Goal: Information Seeking & Learning: Learn about a topic

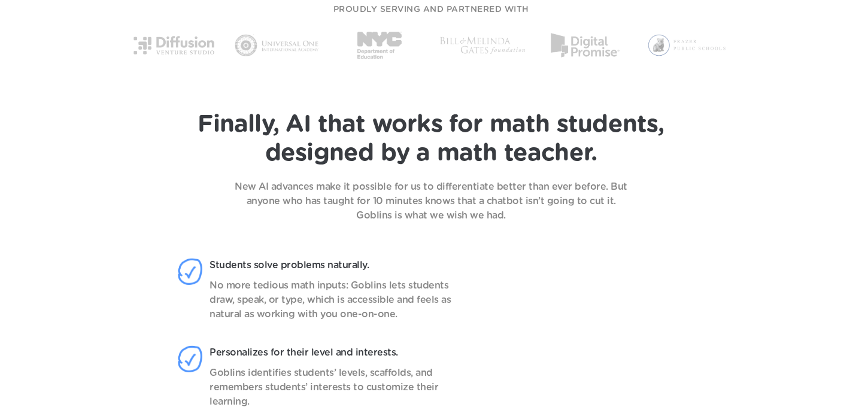
scroll to position [813, 0]
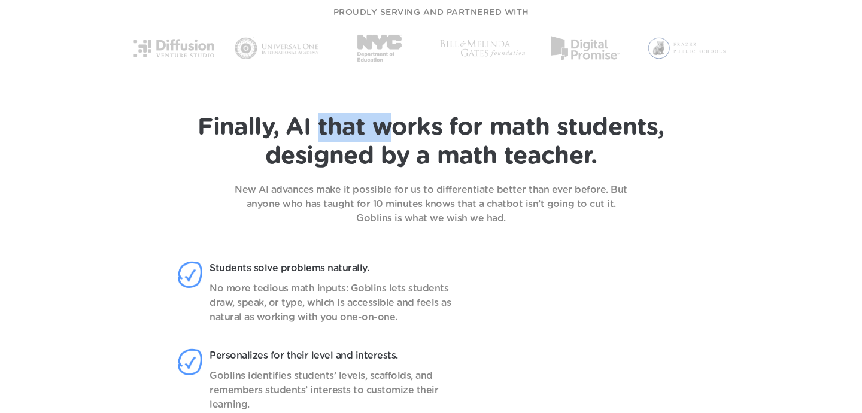
drag, startPoint x: 323, startPoint y: 123, endPoint x: 441, endPoint y: 124, distance: 118.0
click at [440, 124] on span "Finally, AI that works for math students," at bounding box center [431, 128] width 466 height 24
click at [441, 124] on span "Finally, AI that works for math students," at bounding box center [431, 128] width 466 height 24
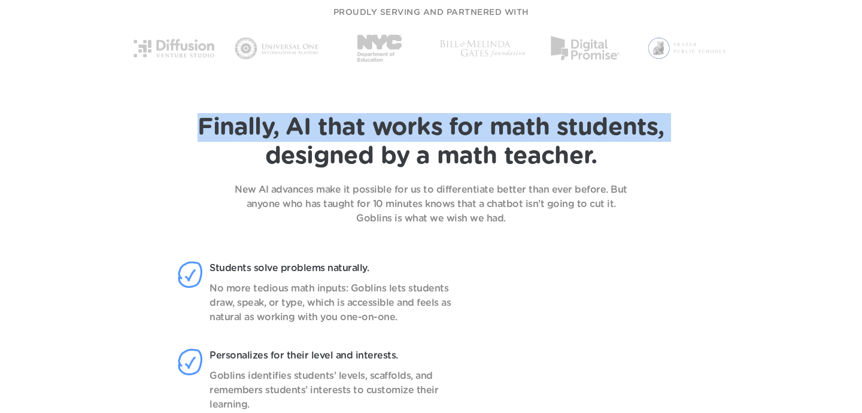
click at [441, 124] on span "Finally, AI that works for math students," at bounding box center [431, 128] width 466 height 24
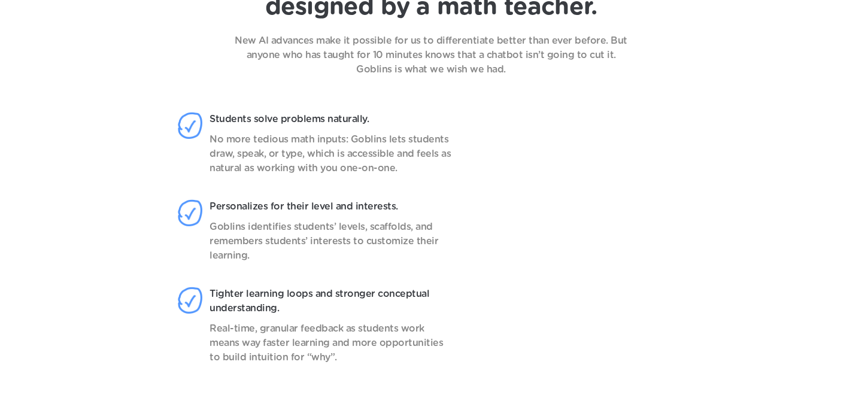
click at [413, 80] on header "Finally, AI that works for math students, designed by a math teacher. New AI ad…" at bounding box center [431, 181] width 862 height 495
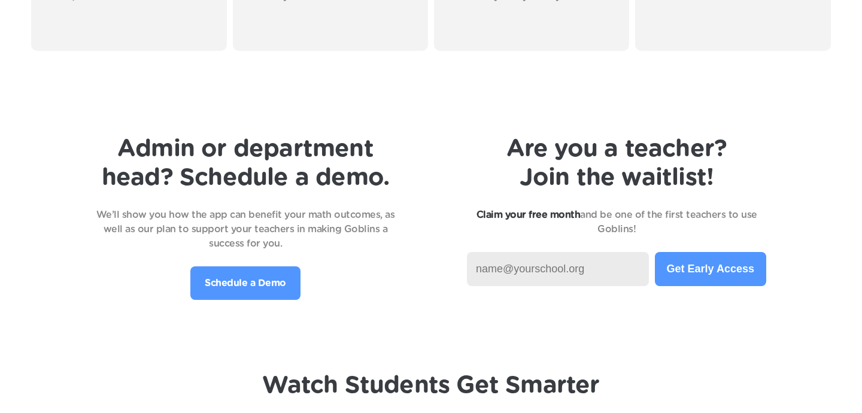
scroll to position [2461, 0]
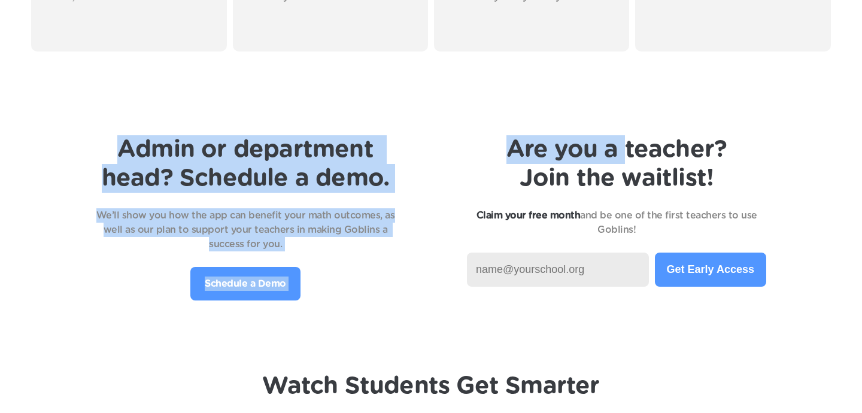
drag, startPoint x: 108, startPoint y: 144, endPoint x: 622, endPoint y: 163, distance: 514.8
click at [622, 163] on div "Admin or department head? Schedule a demo. We’ll show you how the app can benef…" at bounding box center [431, 217] width 814 height 165
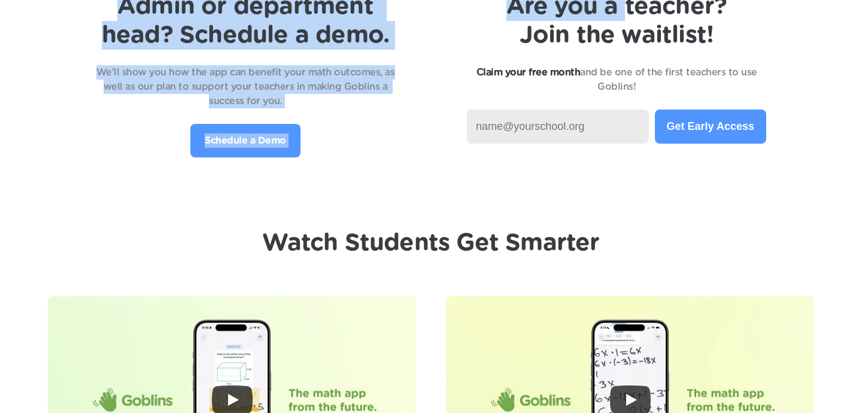
scroll to position [2605, 0]
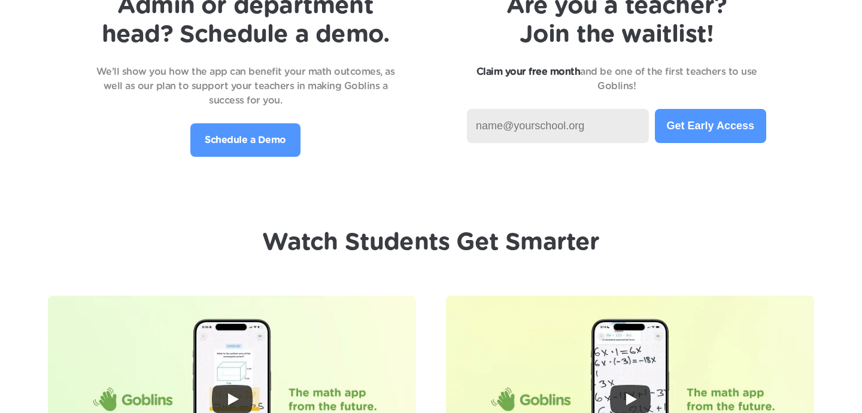
drag, startPoint x: 651, startPoint y: 105, endPoint x: 371, endPoint y: 64, distance: 282.6
click at [371, 64] on div "Admin or department head? Schedule a demo. We’ll show you how the app can benef…" at bounding box center [431, 74] width 814 height 165
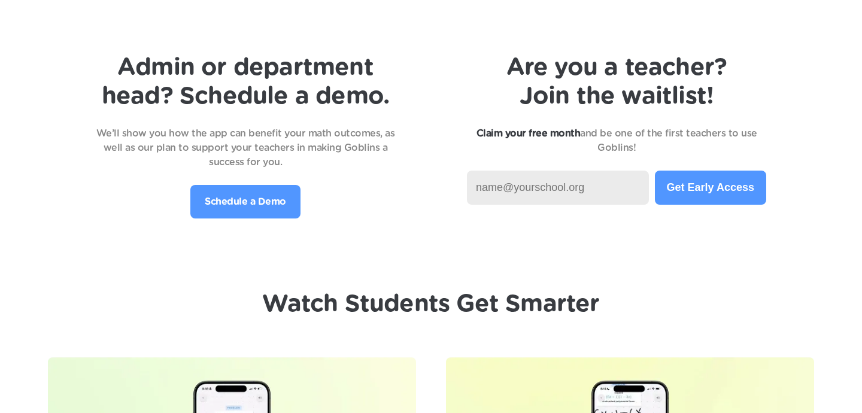
scroll to position [2515, 0]
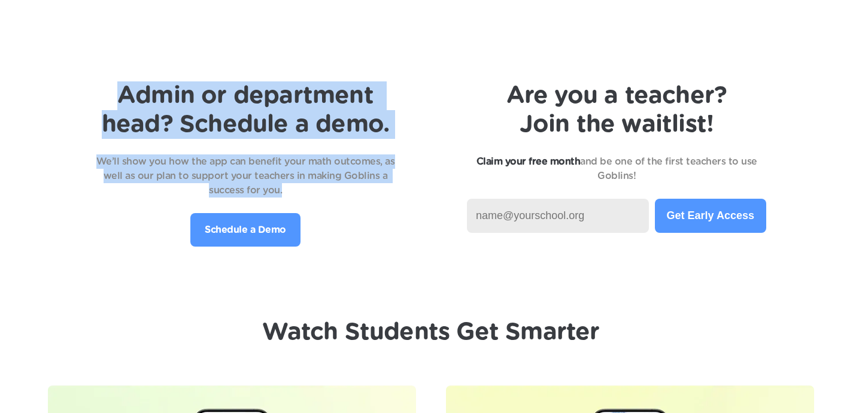
drag, startPoint x: 69, startPoint y: 95, endPoint x: 384, endPoint y: 199, distance: 331.2
click at [384, 199] on div "Admin or department head? Schedule a demo. We’ll show you how the app can benef…" at bounding box center [431, 163] width 814 height 165
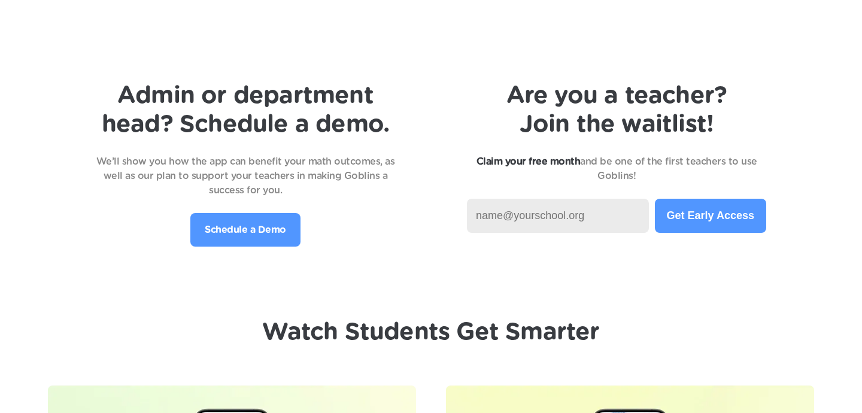
click at [311, 161] on p "We’ll show you how the app can benefit your math outcomes, as well as our plan …" at bounding box center [245, 175] width 299 height 43
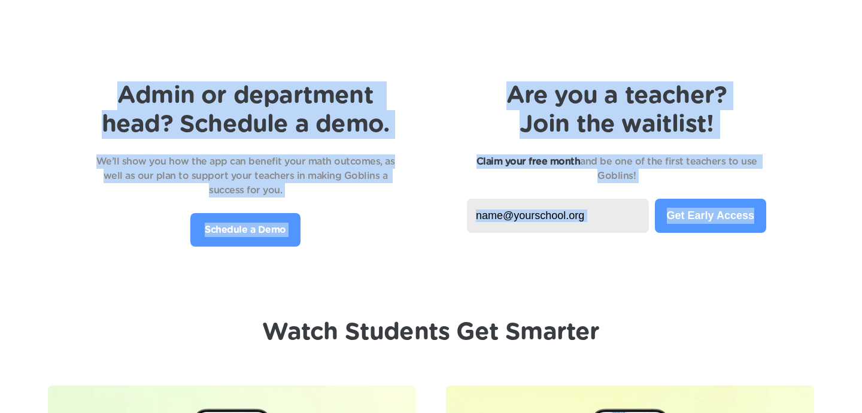
drag, startPoint x: 95, startPoint y: 92, endPoint x: 846, endPoint y: 236, distance: 765.2
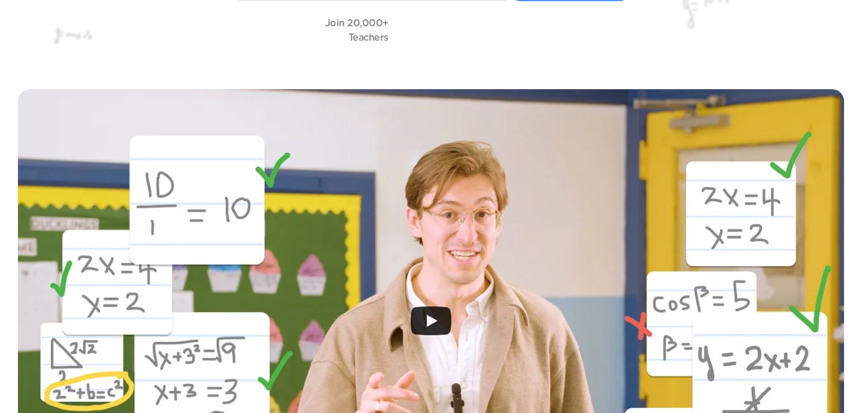
scroll to position [0, 0]
